Goal: Transaction & Acquisition: Purchase product/service

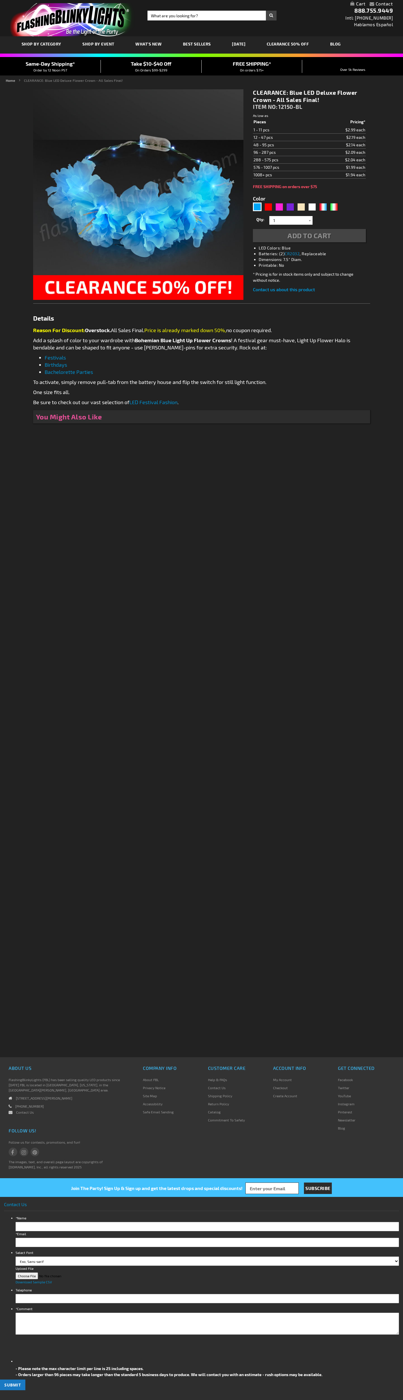
type input "5629"
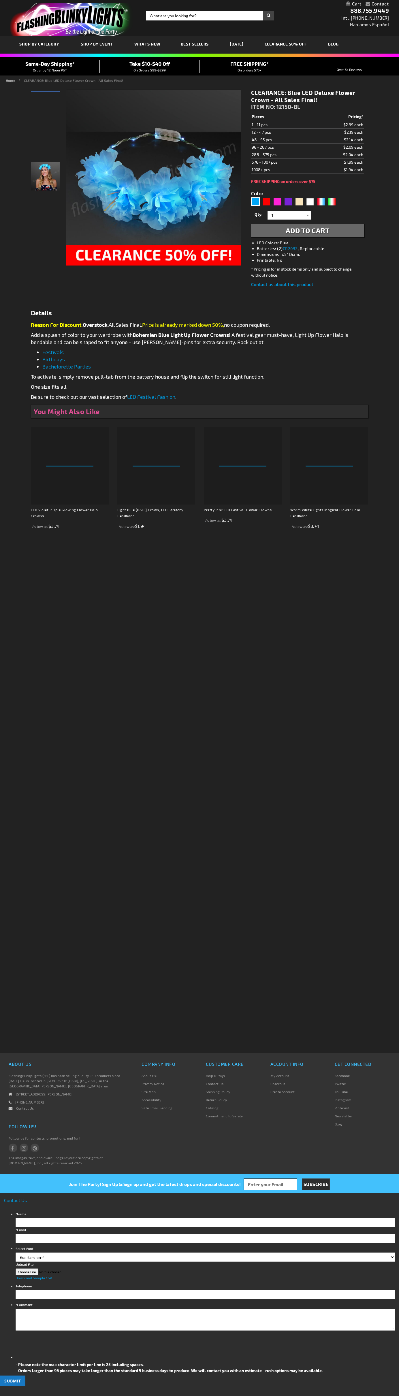
type input "5629"
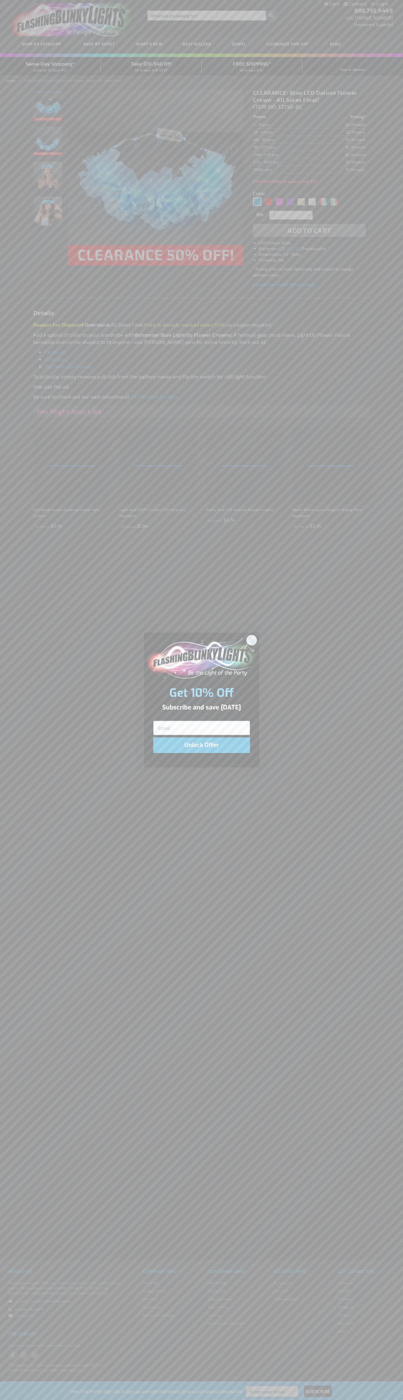
click at [252, 640] on icon "Close dialog" at bounding box center [252, 640] width 4 height 4
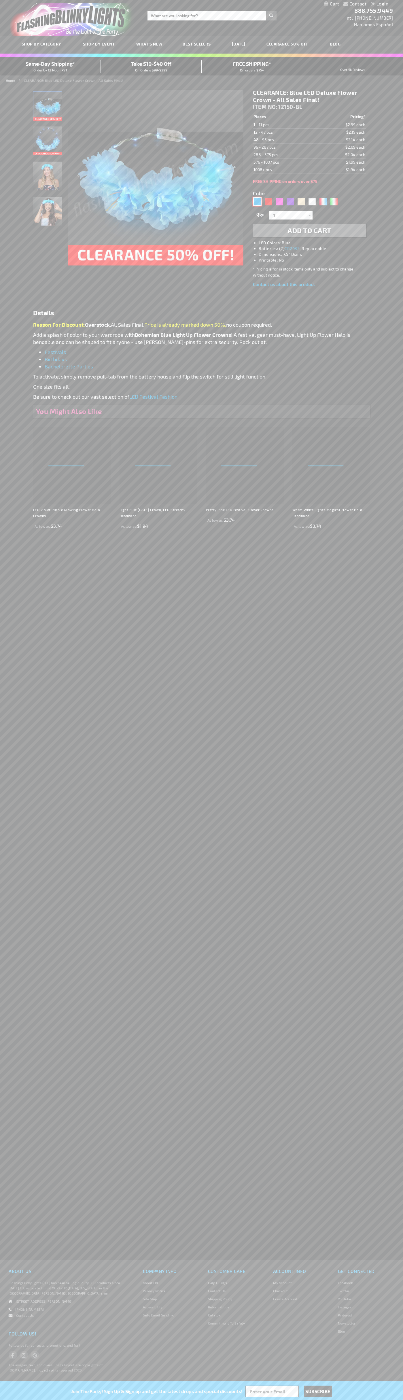
click at [257, 202] on div "Blue" at bounding box center [257, 201] width 9 height 9
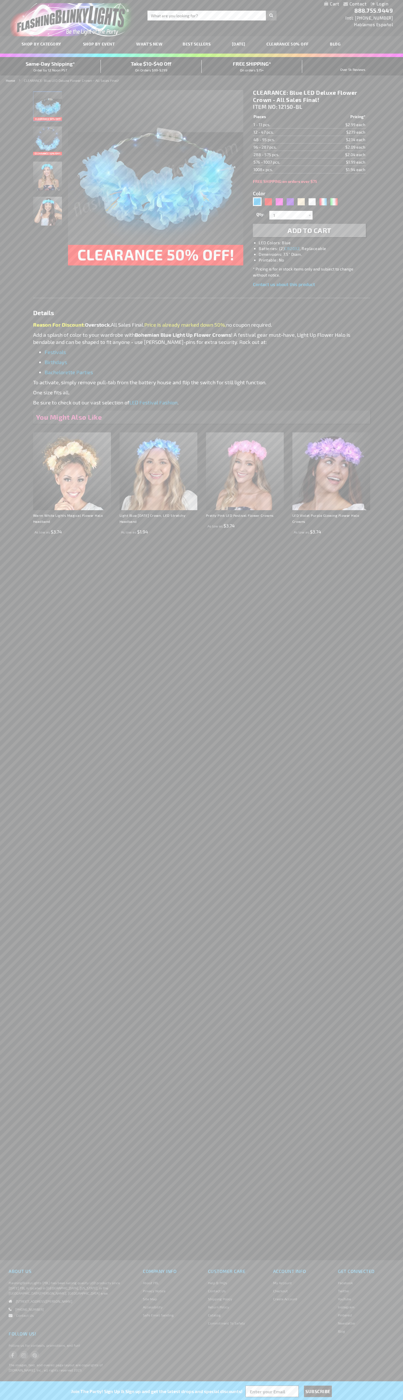
click at [309, 230] on span "Add to Cart" at bounding box center [310, 230] width 44 height 8
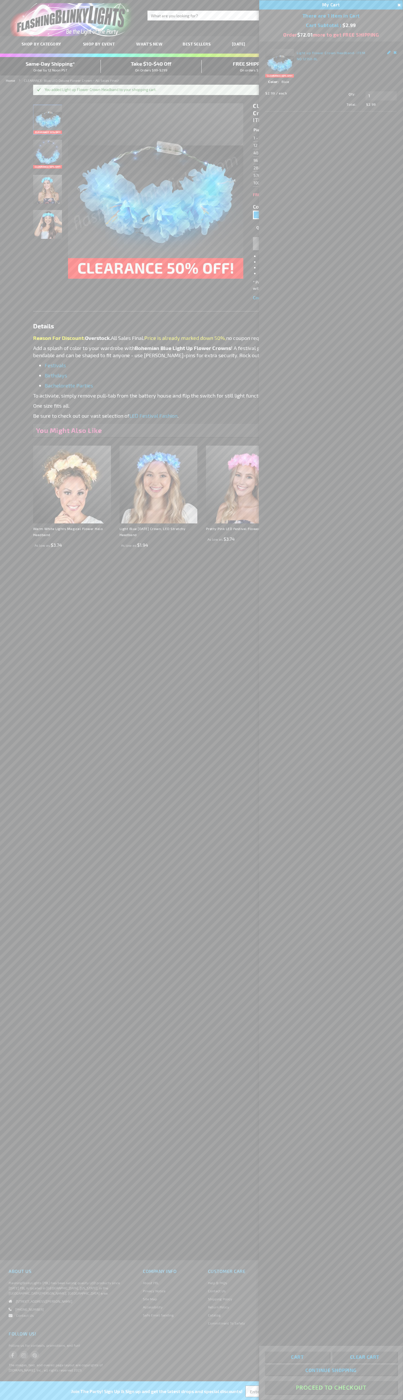
click at [331, 1388] on button "Proceed To Checkout" at bounding box center [331, 1387] width 132 height 13
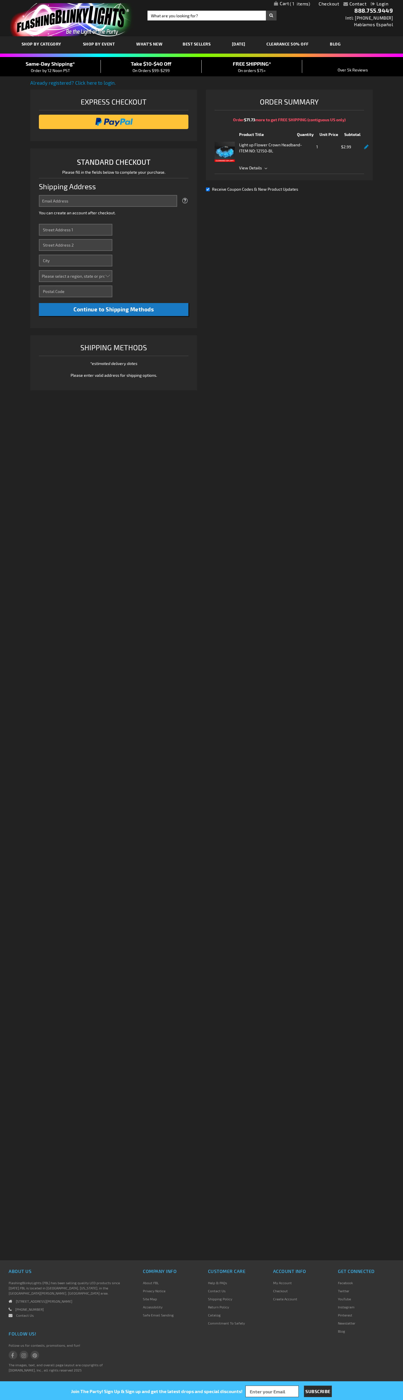
select select "US"
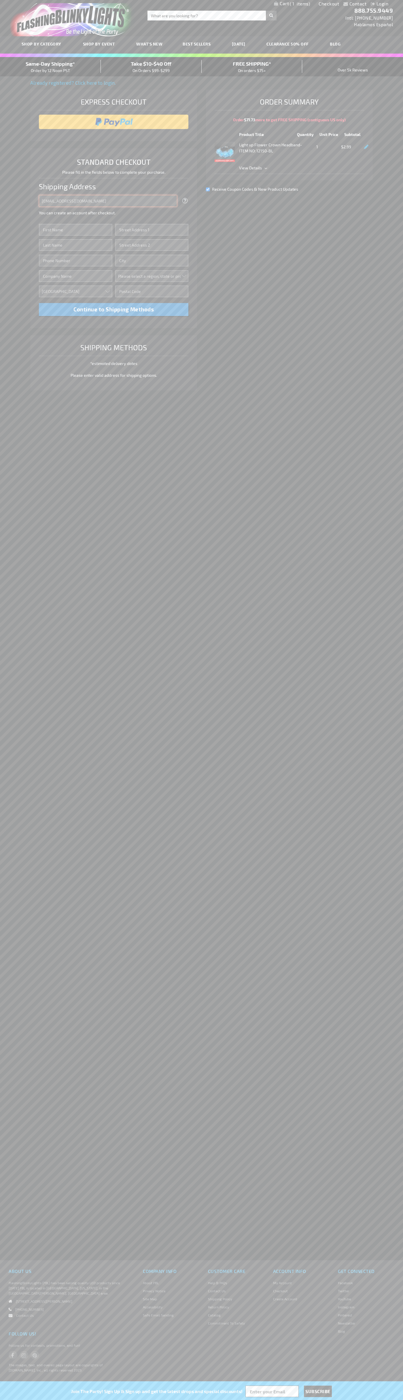
type input "[EMAIL_ADDRESS][DOMAIN_NAME]"
type input "[PERSON_NAME]"
type input "[STREET_ADDRESS][PERSON_NAME]"
type input "First floor"
type input "[PERSON_NAME]"
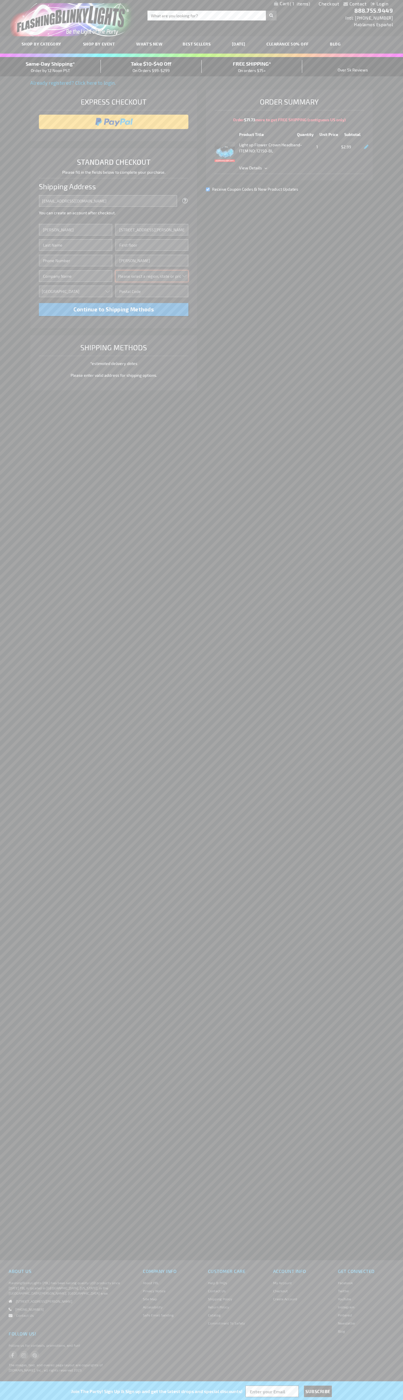
select select "48"
type input "74361"
type input "[PERSON_NAME]"
type input "6502530000"
type input "[PERSON_NAME]"
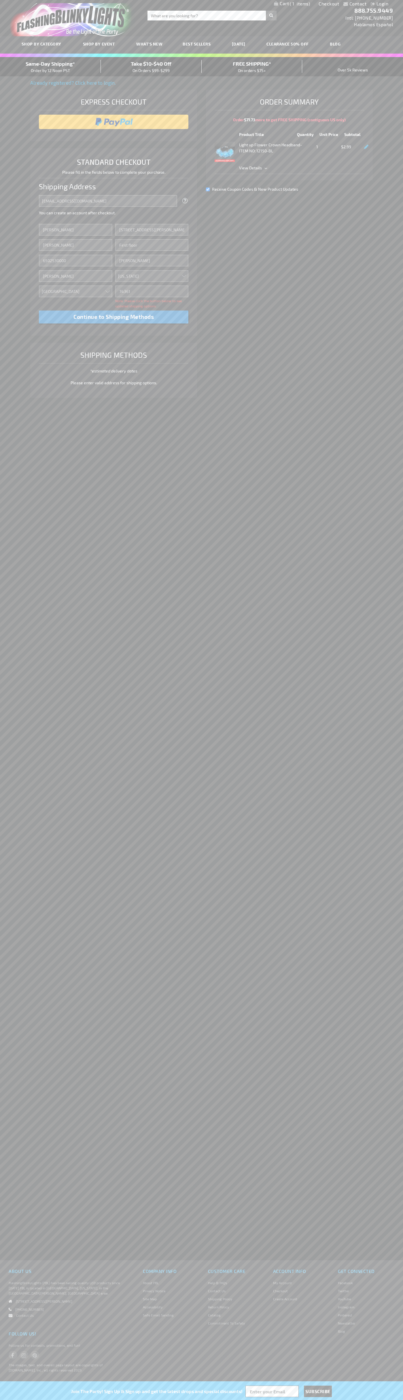
click at [50, 67] on div "Same-Day Shipping* Order by 12 Noon PST" at bounding box center [50, 67] width 101 height 14
click at [114, 122] on input "image" at bounding box center [114, 122] width 144 height 12
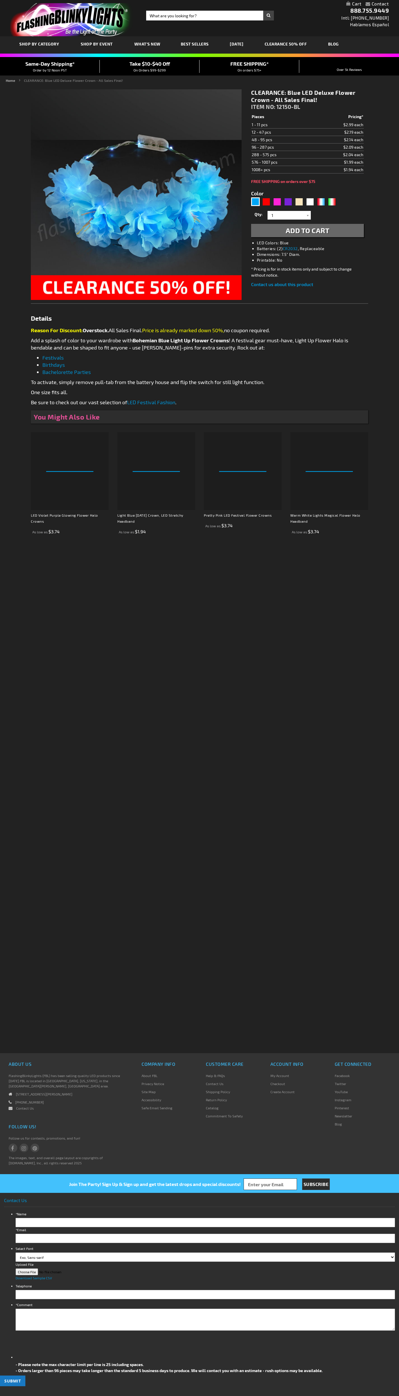
type input "5629"
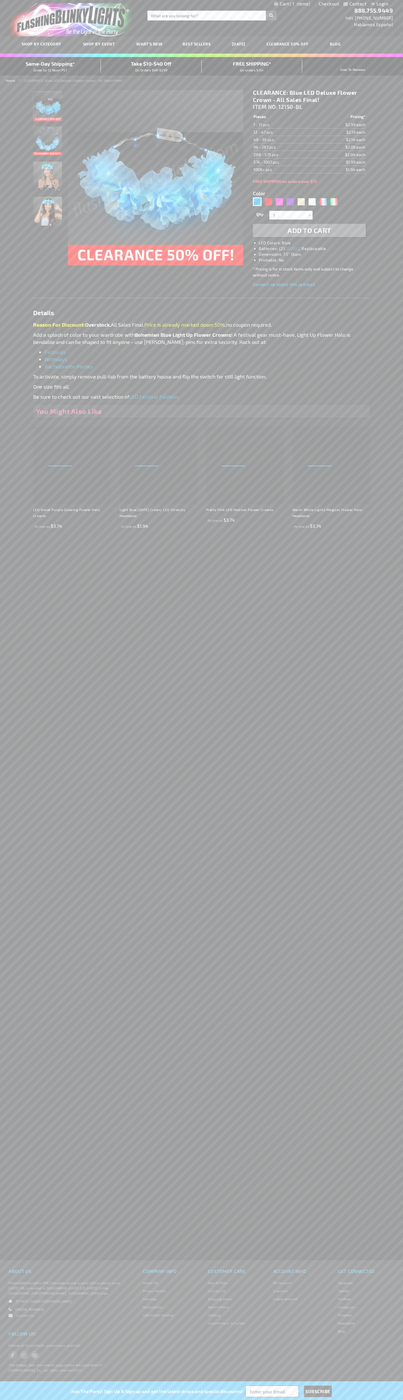
click at [292, 4] on span "1" at bounding box center [300, 3] width 20 height 5
